Goal: Information Seeking & Learning: Understand process/instructions

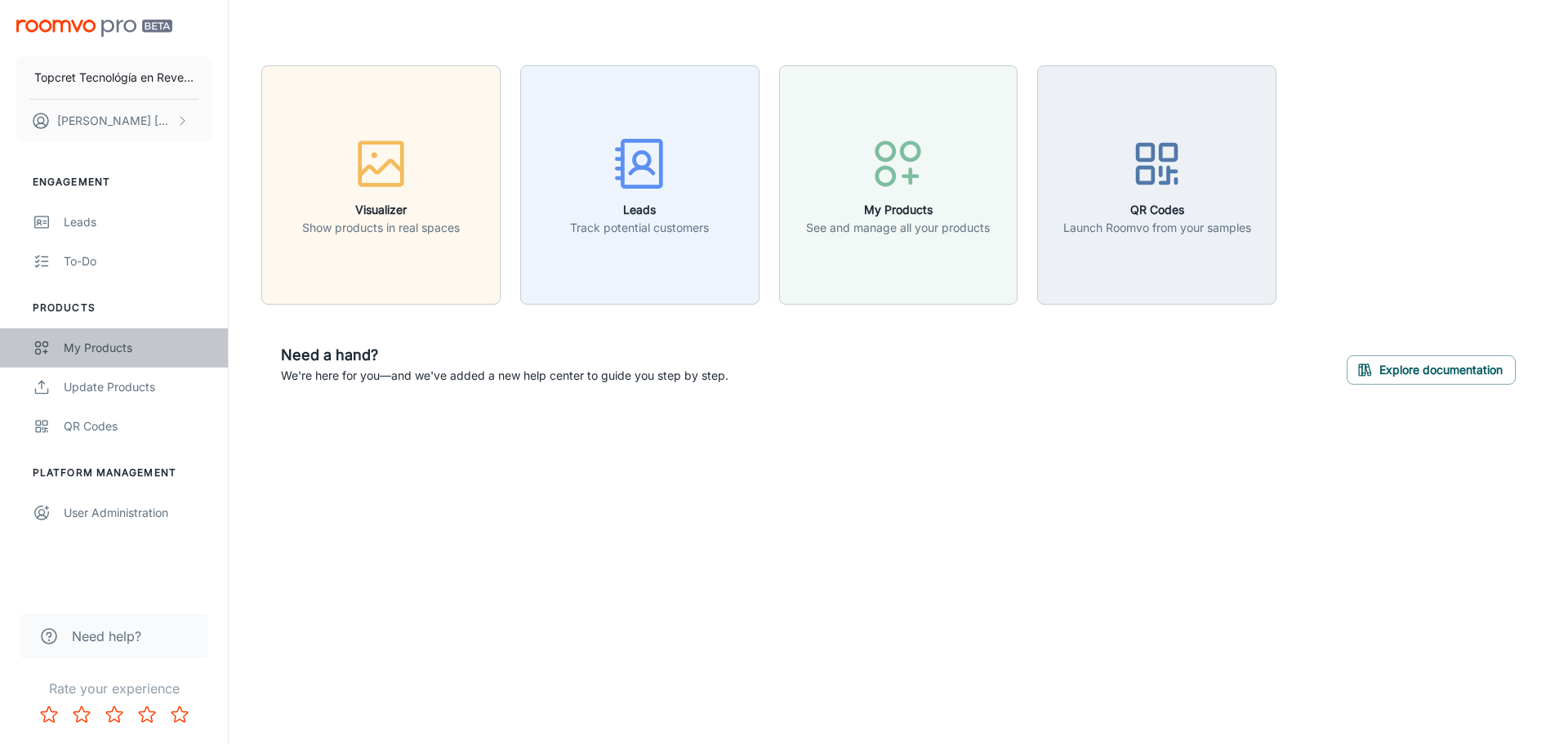
click at [108, 345] on div "My Products" at bounding box center [137, 348] width 148 height 18
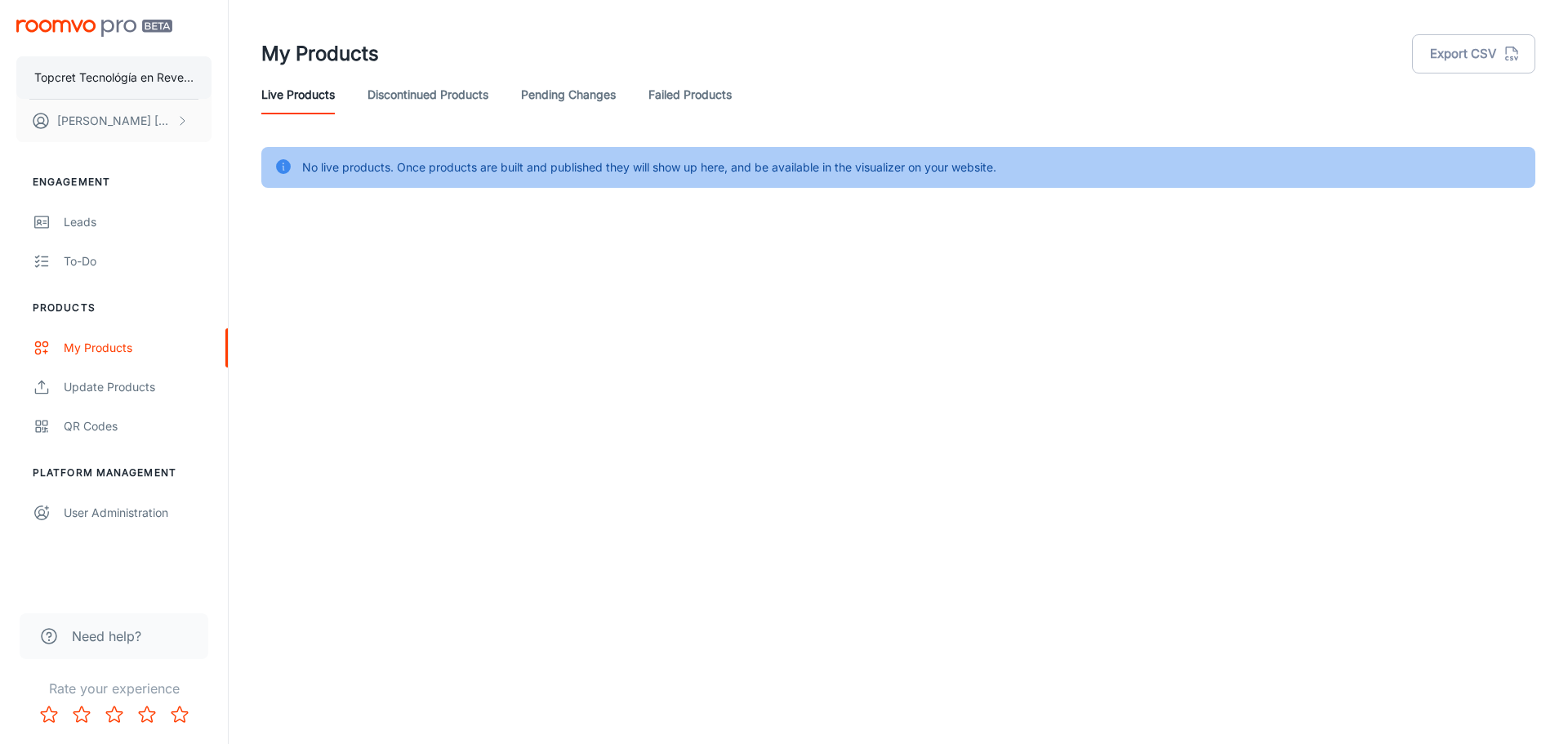
click at [126, 75] on p "Topcret Tecnológía en Revestimientos S.L" at bounding box center [114, 77] width 159 height 18
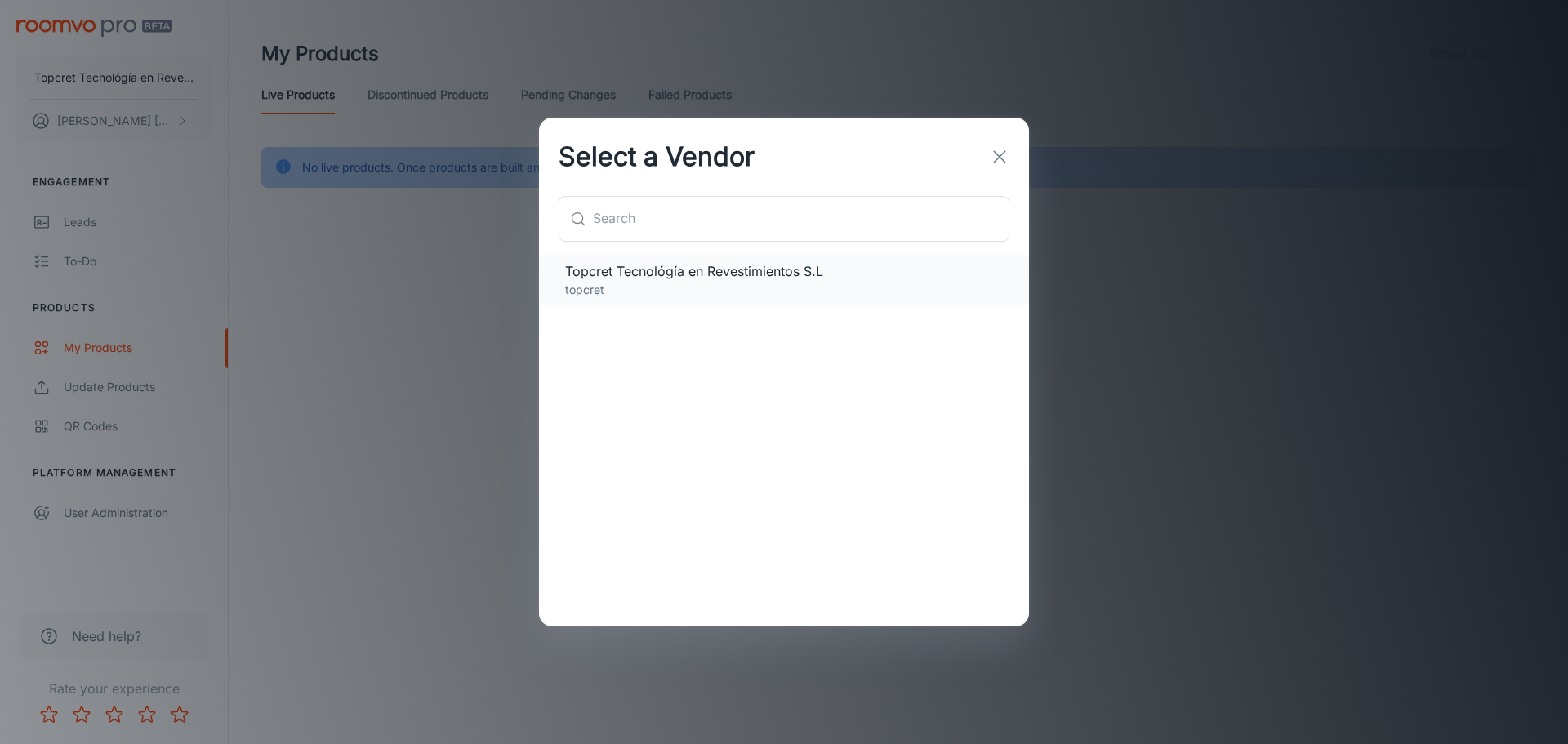
click at [712, 287] on p "topcret" at bounding box center [784, 289] width 438 height 18
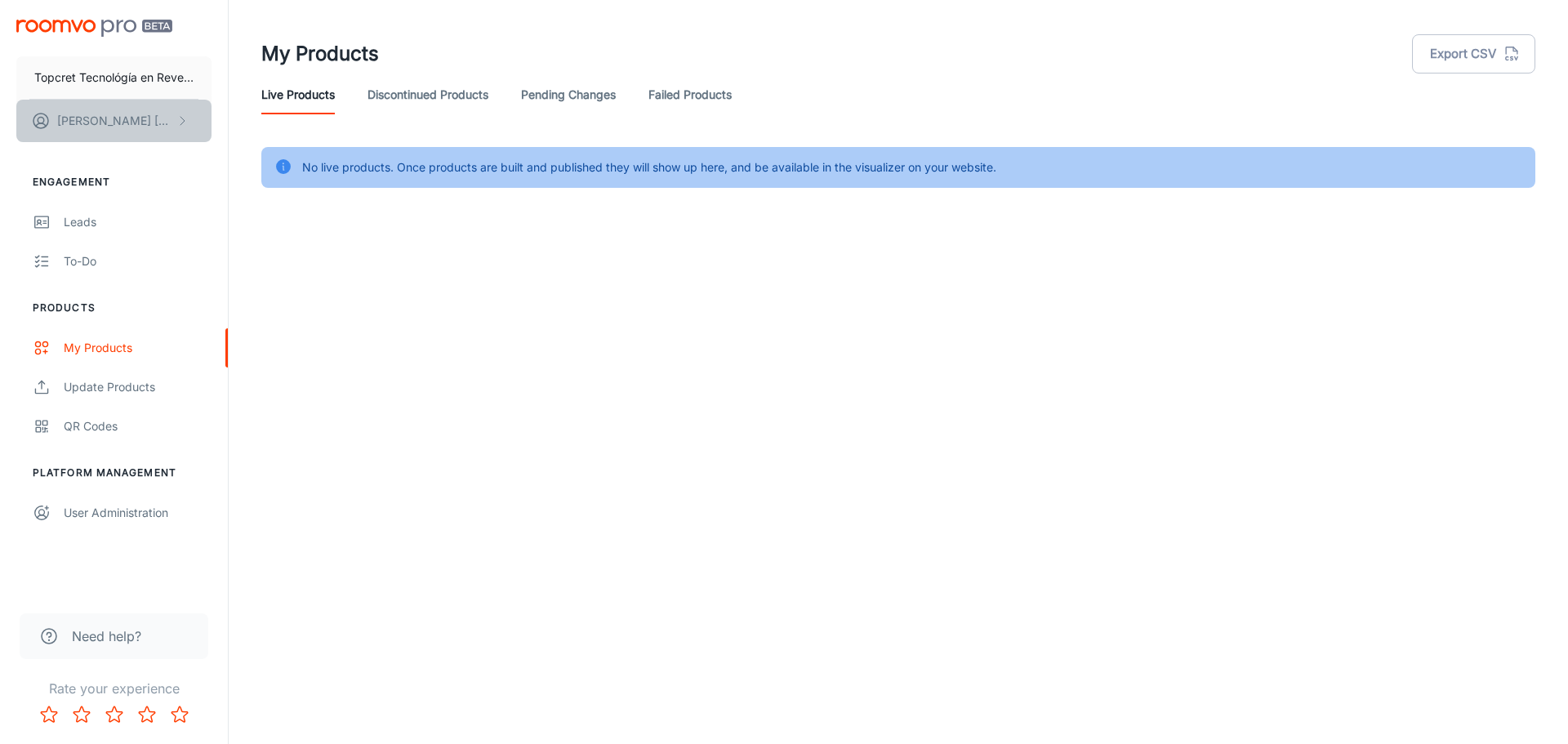
click at [145, 131] on button "[PERSON_NAME] [PERSON_NAME]" at bounding box center [114, 121] width 195 height 42
click at [690, 275] on div at bounding box center [784, 372] width 1568 height 744
click at [425, 91] on link "Discontinued Products" at bounding box center [428, 95] width 121 height 40
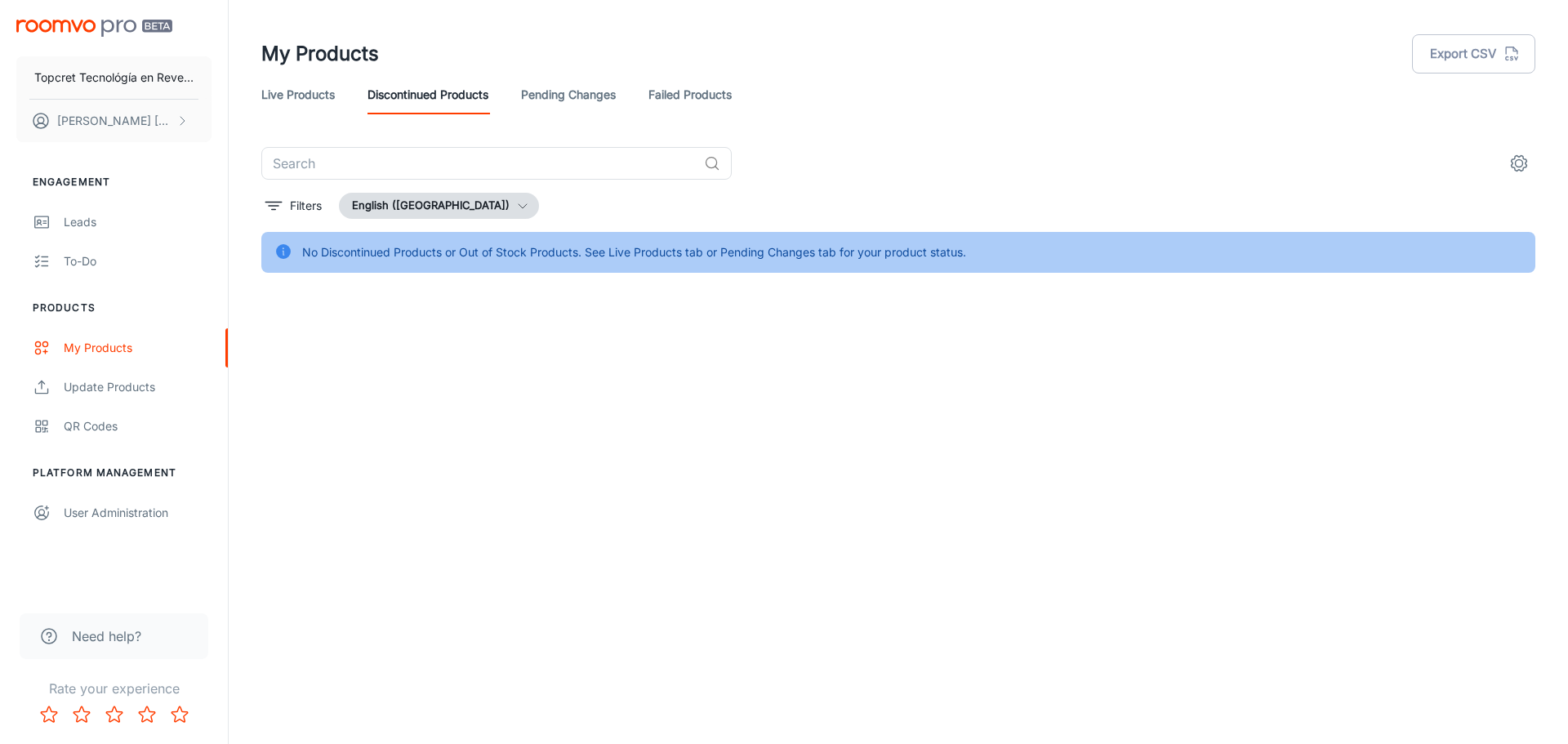
click at [614, 90] on link "Pending Changes" at bounding box center [568, 95] width 95 height 40
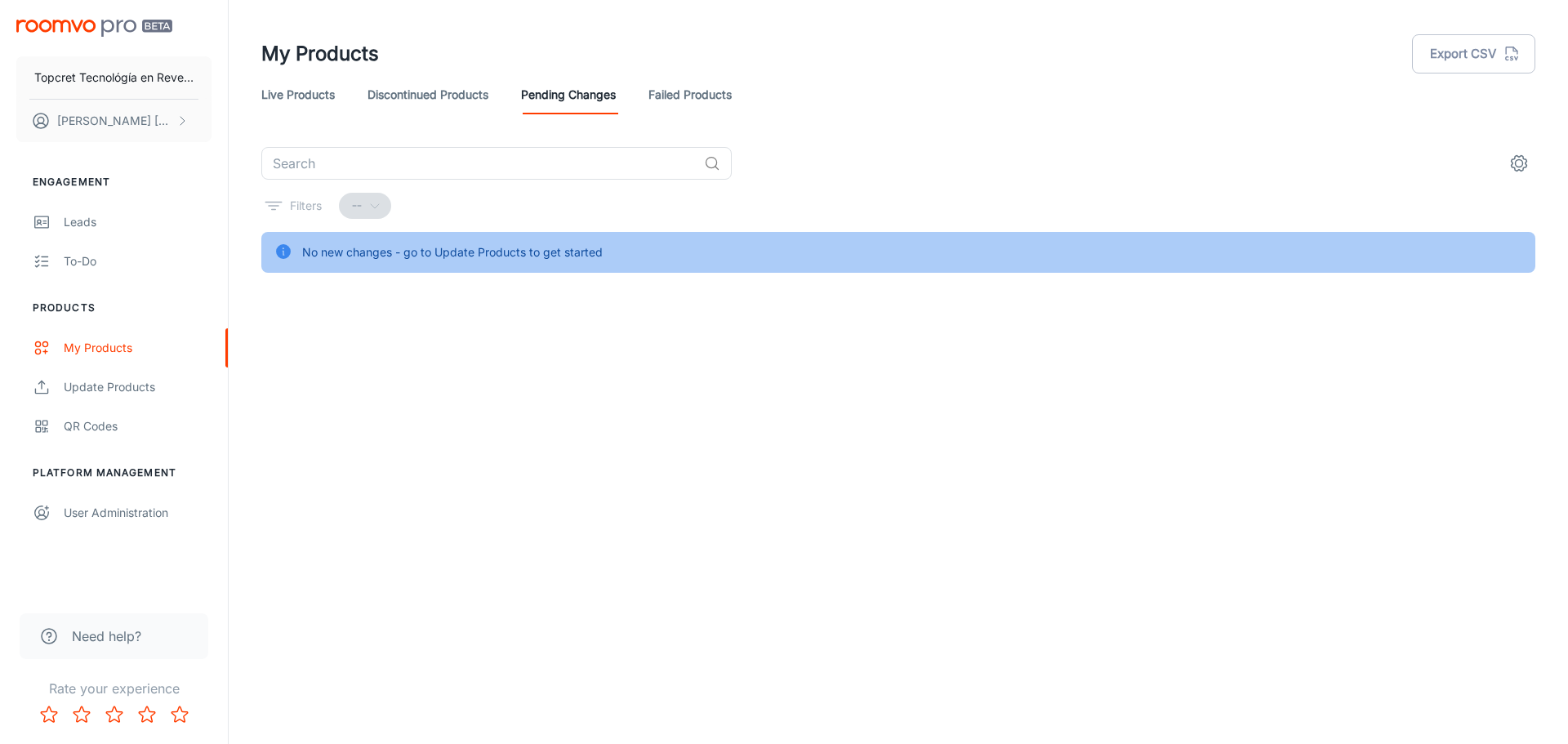
click at [682, 96] on link "Failed Products" at bounding box center [690, 95] width 83 height 40
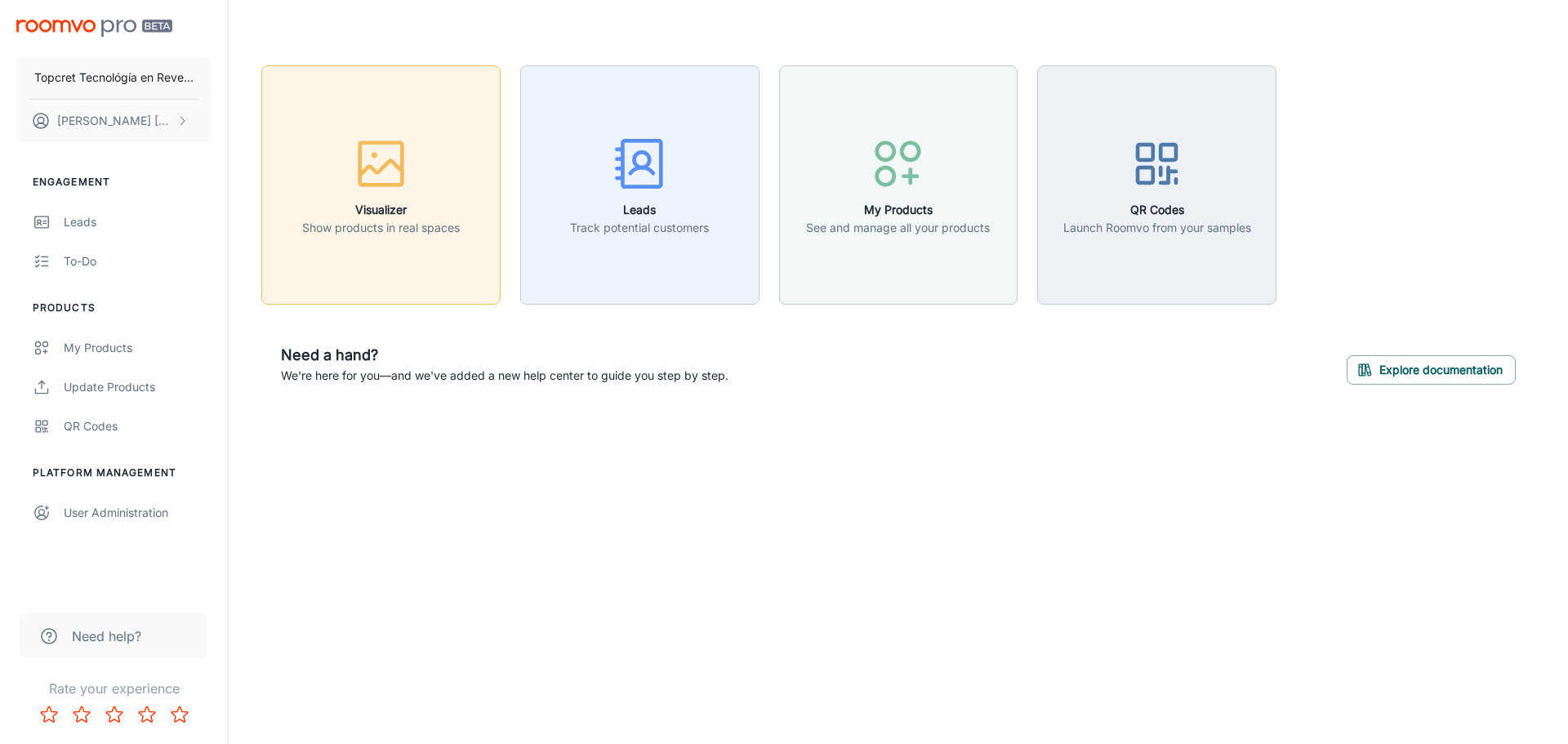
click at [430, 171] on div "button" at bounding box center [381, 167] width 157 height 68
click at [863, 210] on h6 "My Products" at bounding box center [899, 209] width 184 height 18
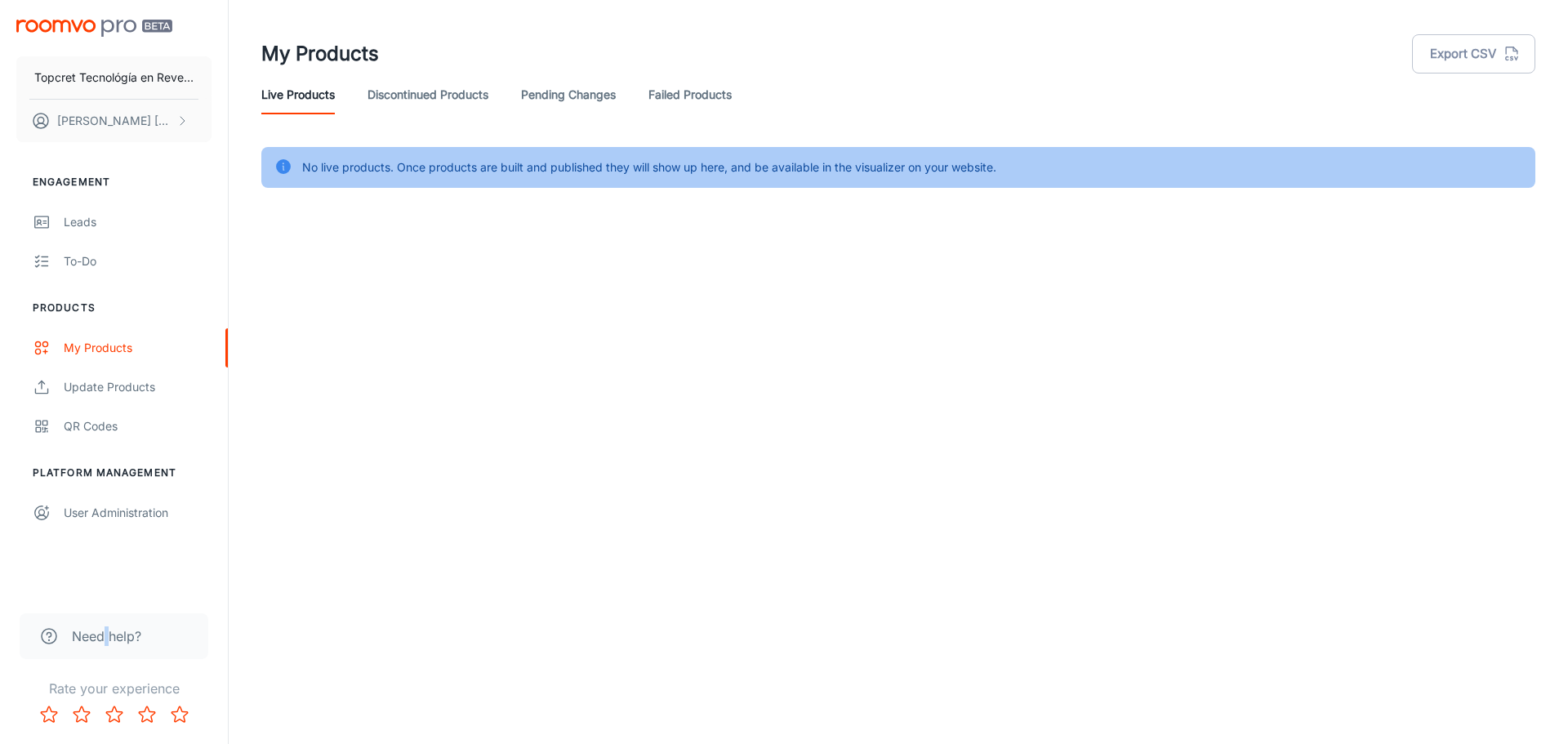
click at [110, 632] on span "Need help?" at bounding box center [107, 636] width 69 height 20
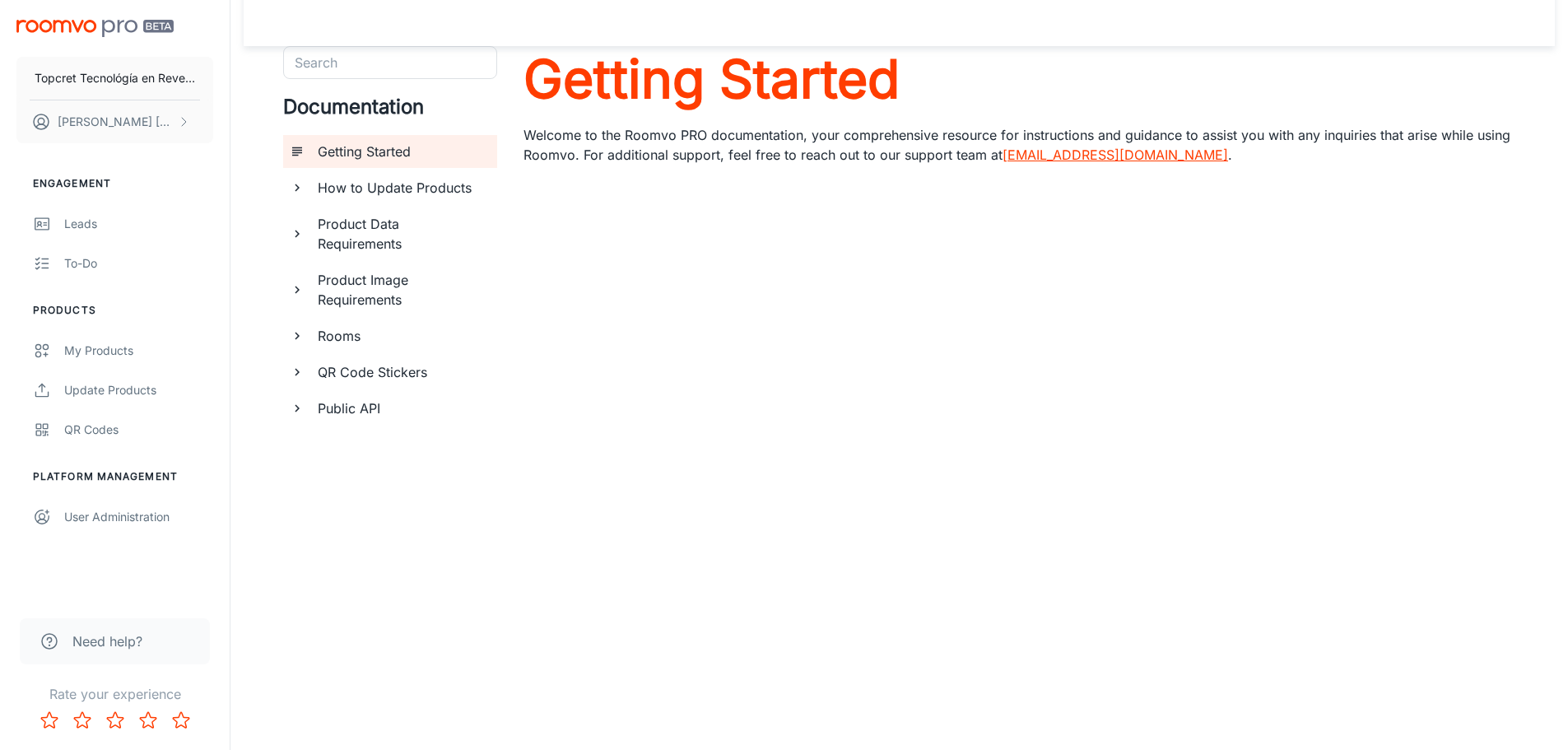
scroll to position [65, 0]
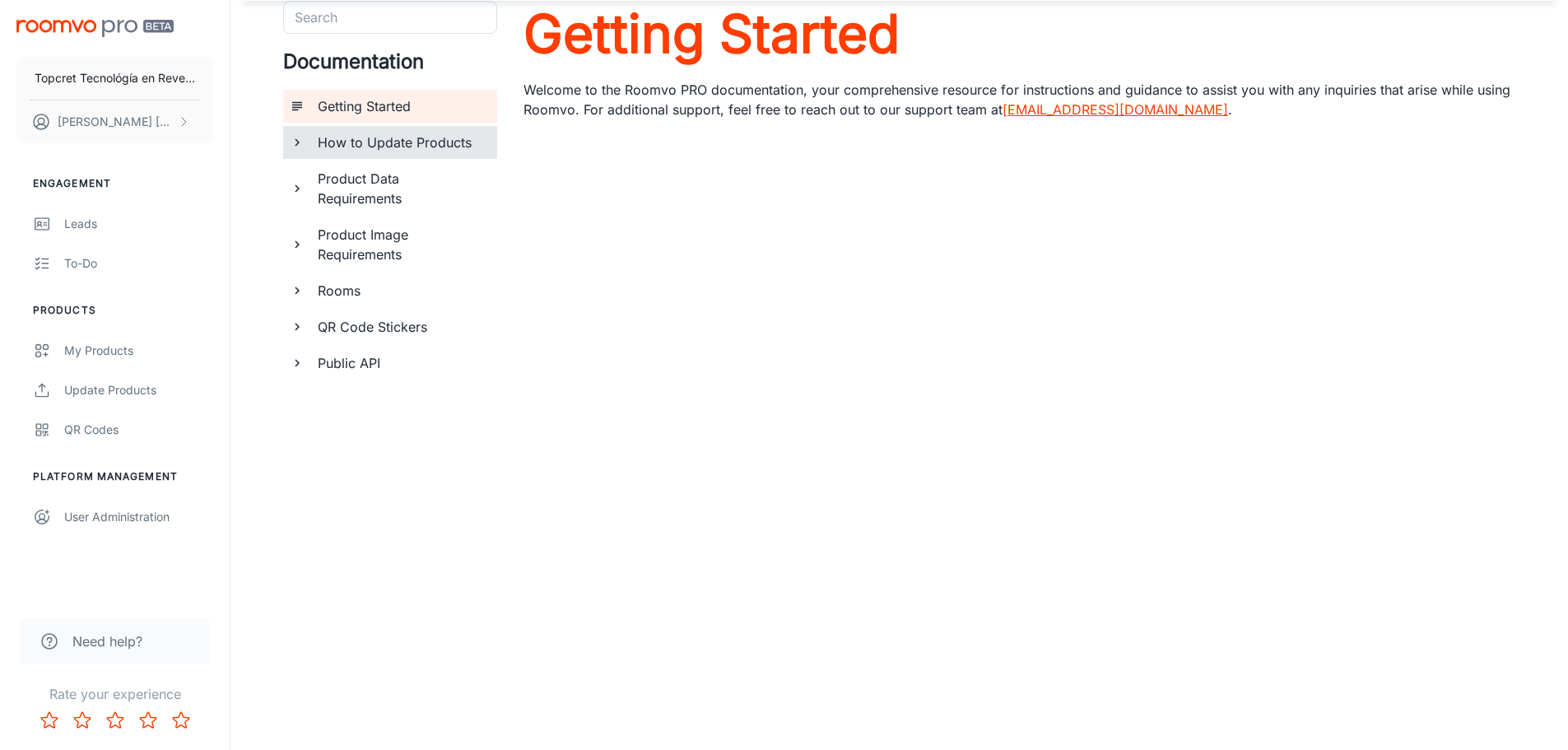
click at [437, 146] on h6 "How to Update Products" at bounding box center [400, 142] width 166 height 20
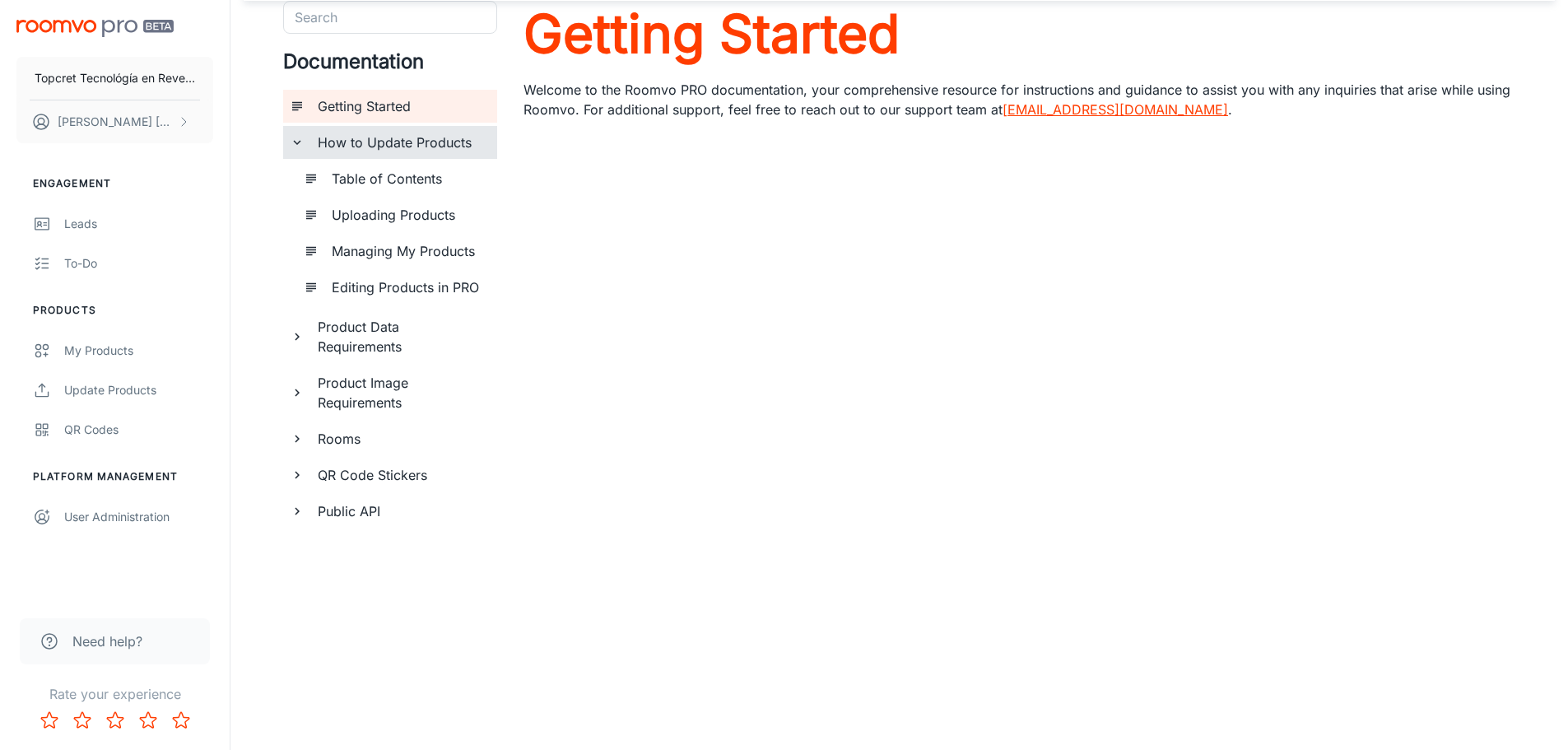
click at [362, 329] on h6 "Product Data Requirements" at bounding box center [400, 337] width 166 height 40
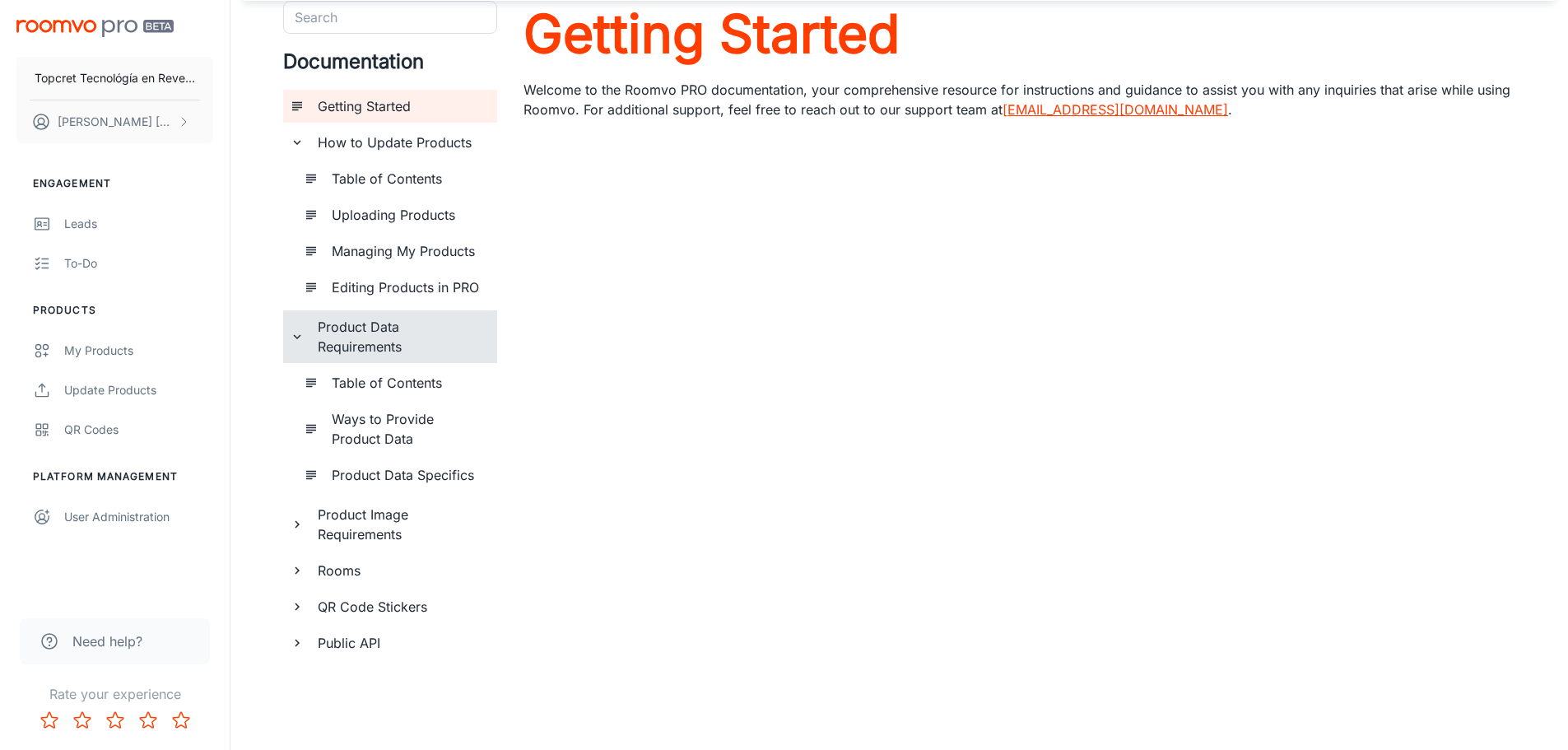
click at [373, 521] on h6 "Product Image Requirements" at bounding box center [400, 524] width 166 height 40
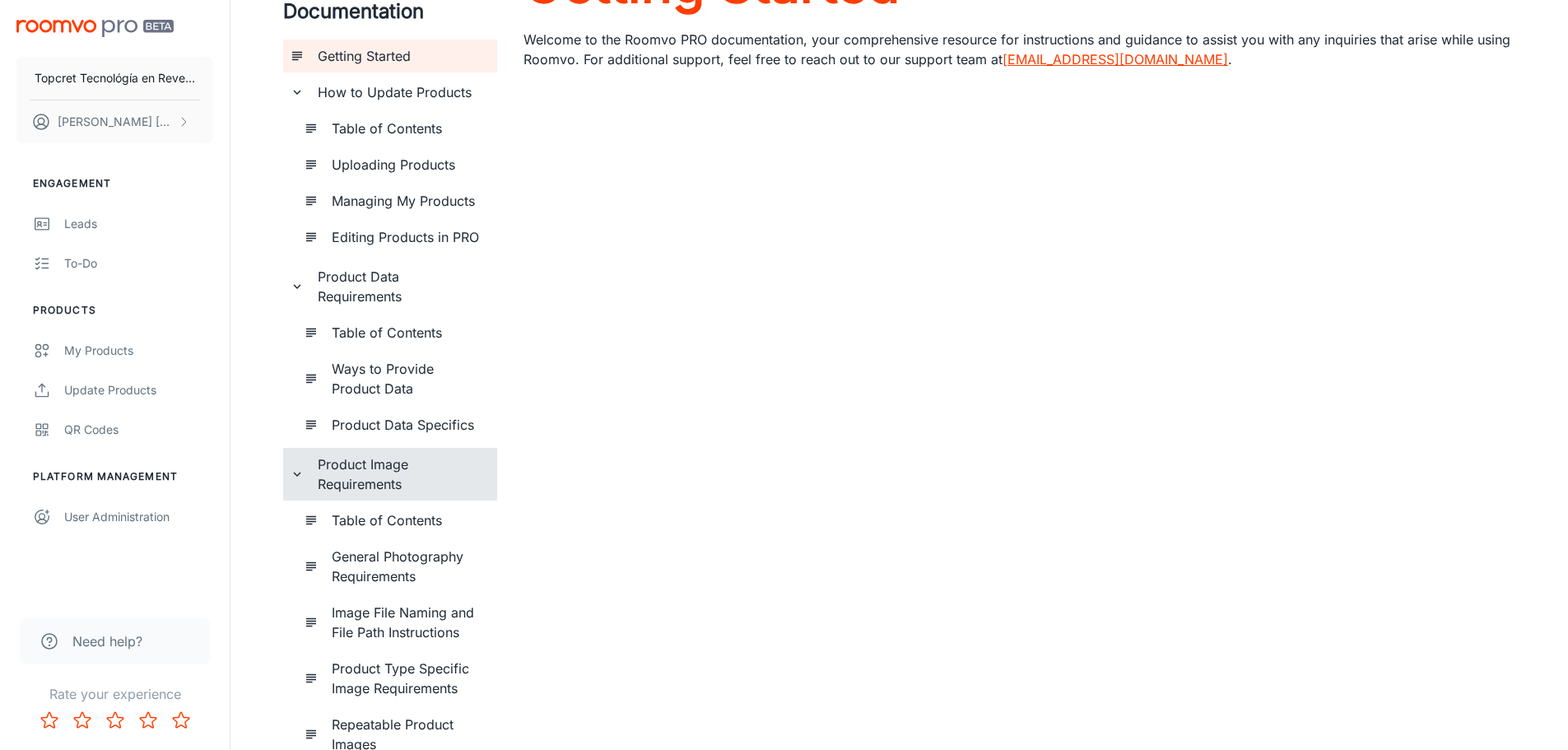
scroll to position [344, 0]
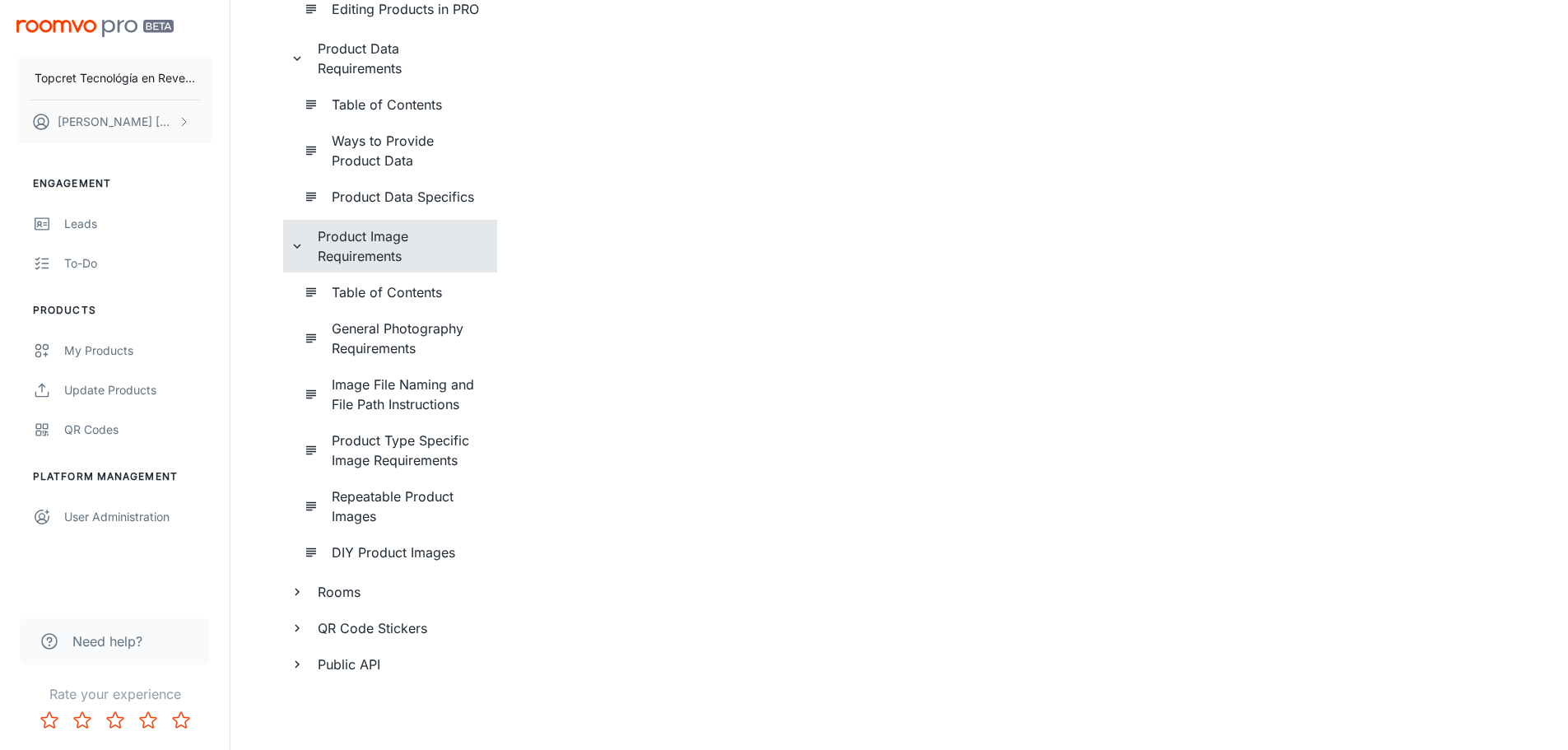
click at [414, 585] on h6 "Rooms" at bounding box center [400, 592] width 166 height 20
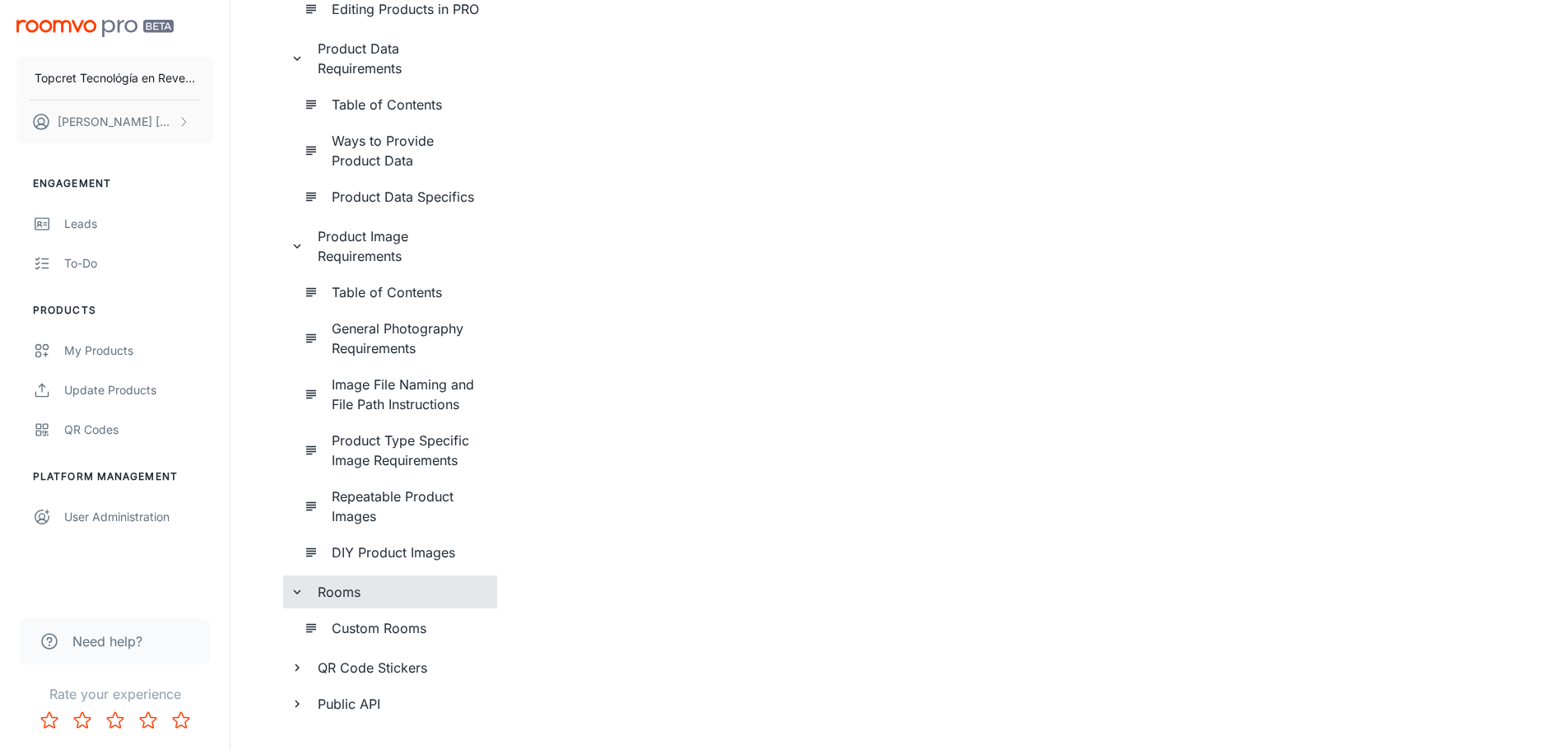
click at [372, 634] on h6 "Custom Rooms" at bounding box center [407, 628] width 152 height 20
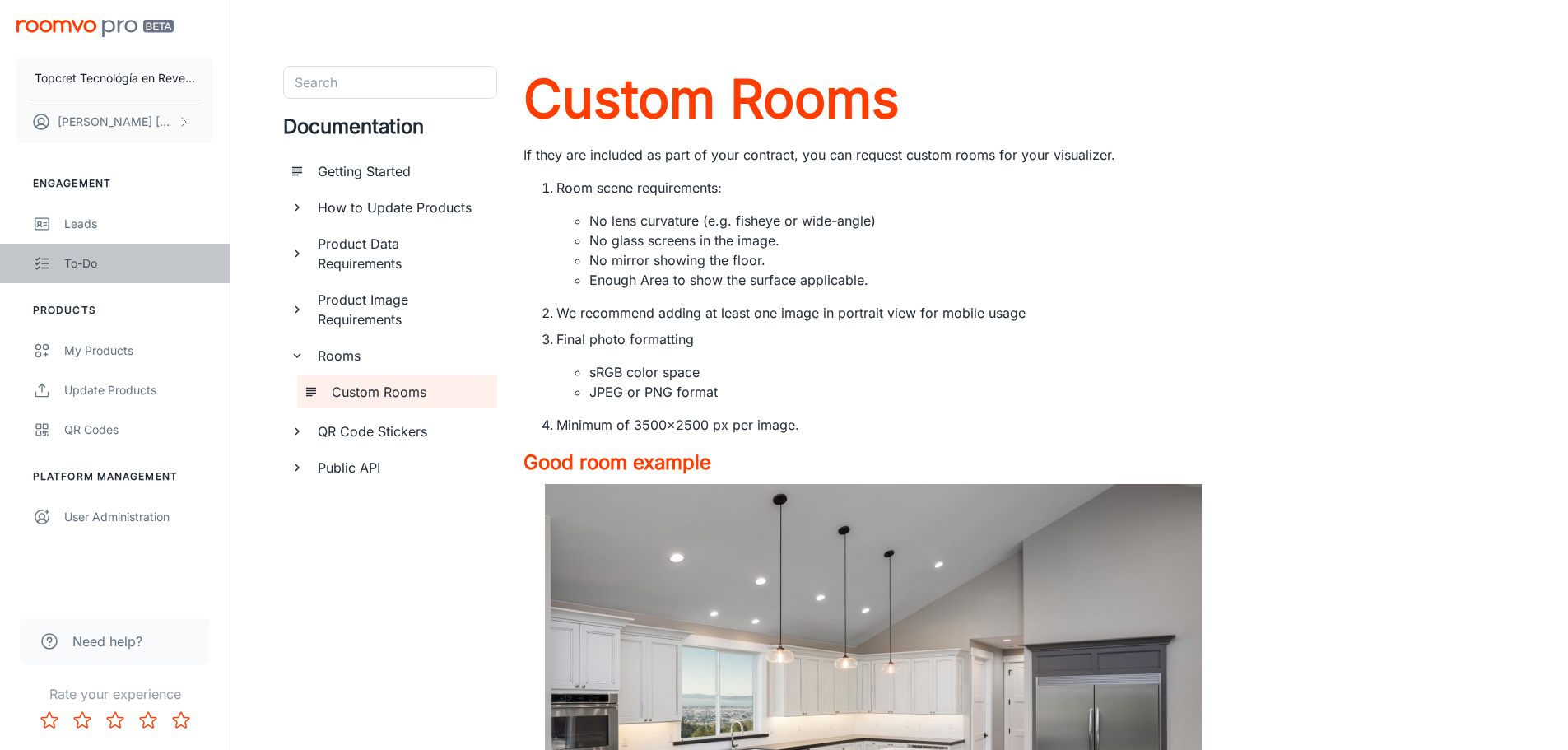
click at [86, 266] on div "To-do" at bounding box center [138, 263] width 149 height 18
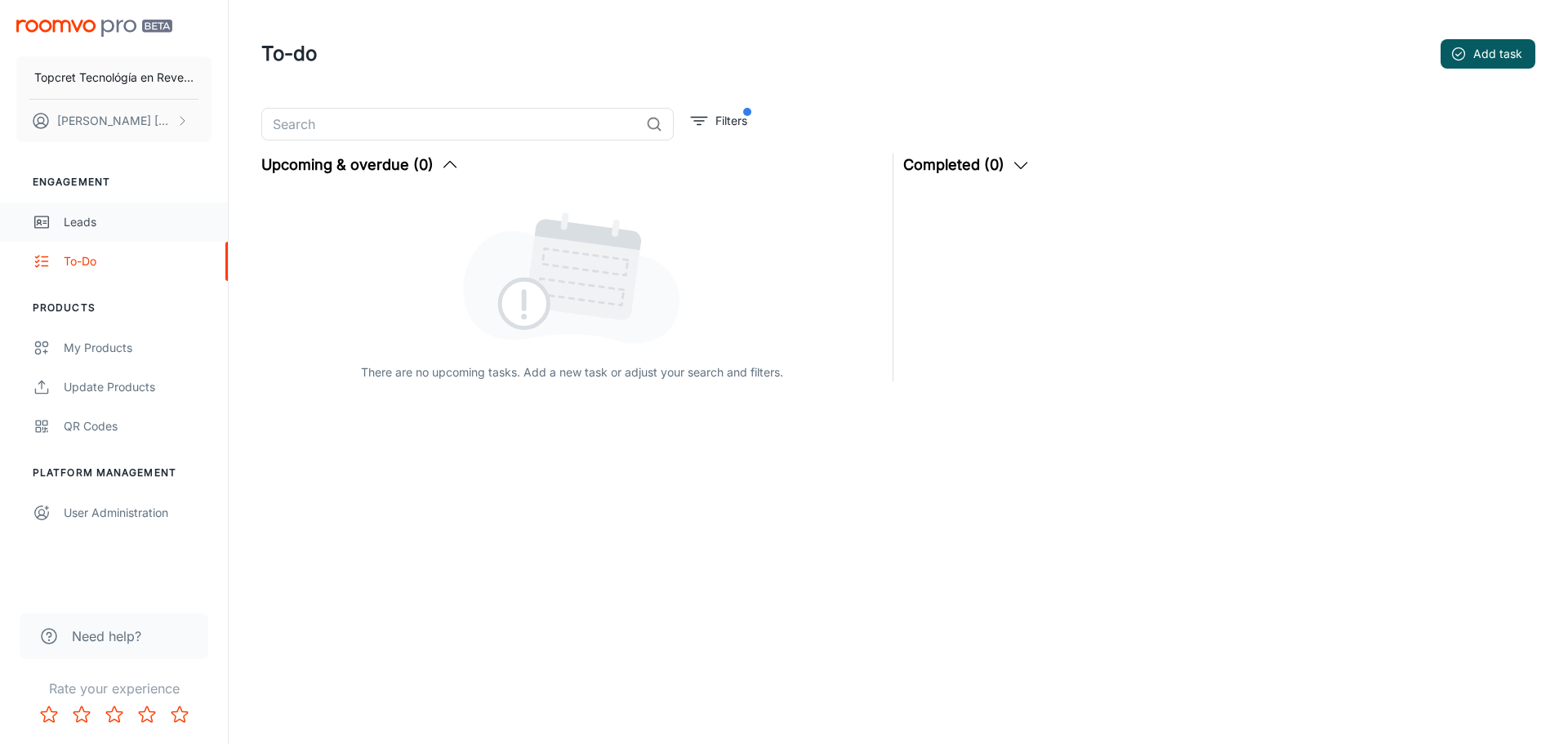
click at [99, 224] on div "Leads" at bounding box center [137, 222] width 148 height 18
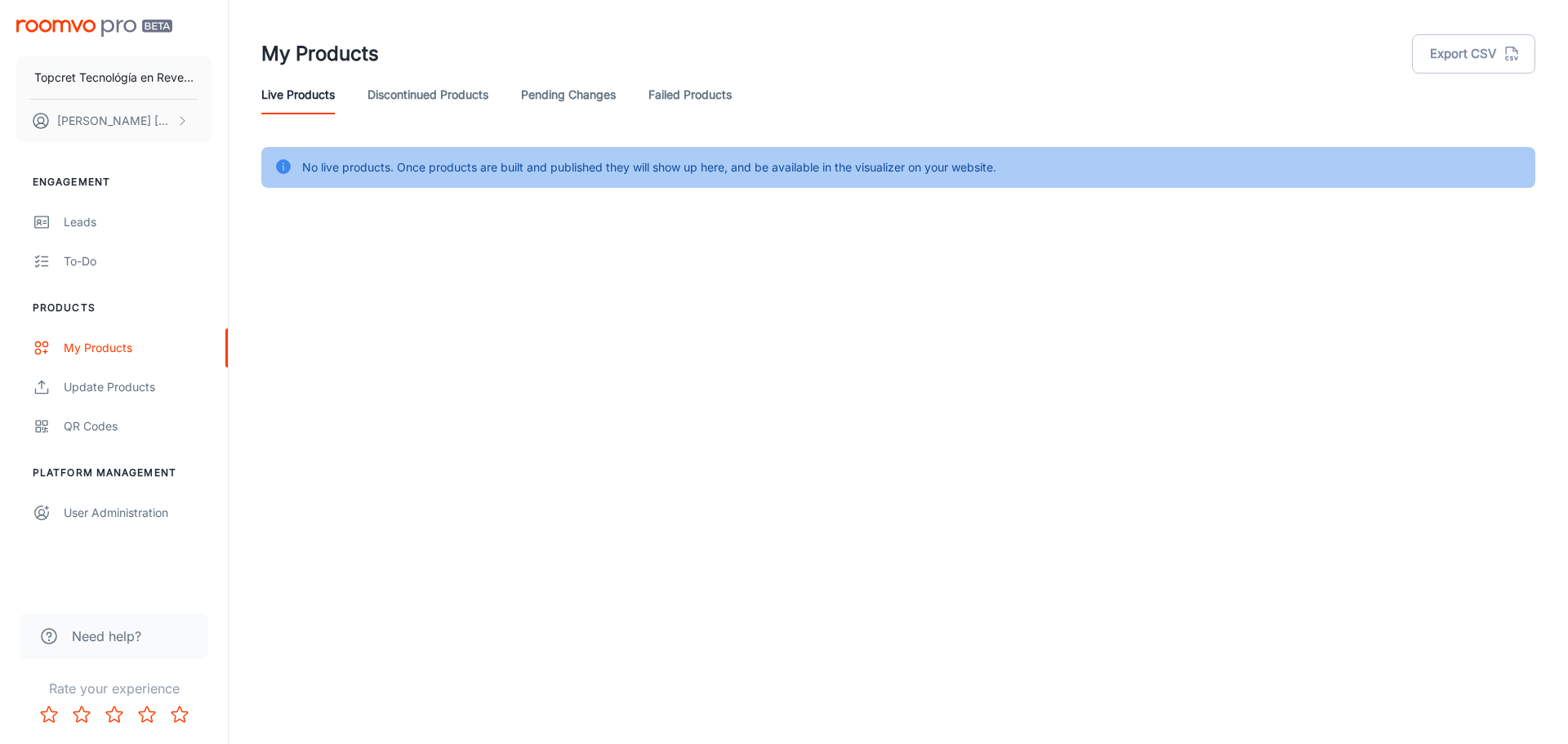
click at [928, 162] on div "No live products. Once products are built and published they will show up here,…" at bounding box center [650, 167] width 694 height 31
click at [116, 378] on div "Update Products" at bounding box center [137, 387] width 148 height 18
